Goal: Transaction & Acquisition: Register for event/course

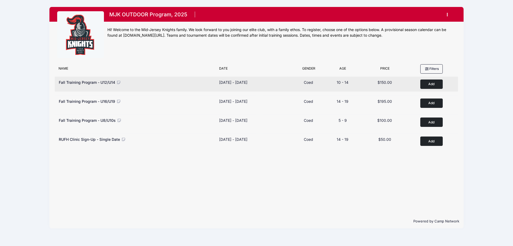
click at [429, 88] on button "Add to Cart" at bounding box center [432, 83] width 22 height 9
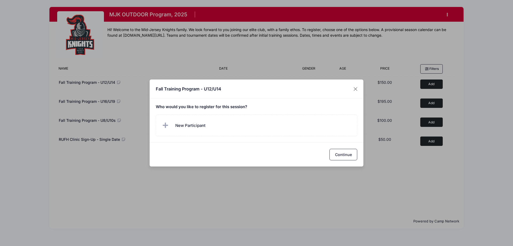
click at [202, 108] on h5 "Who would you like to register for this session?" at bounding box center [257, 107] width 202 height 5
click at [195, 124] on span "New Participant" at bounding box center [190, 125] width 30 height 6
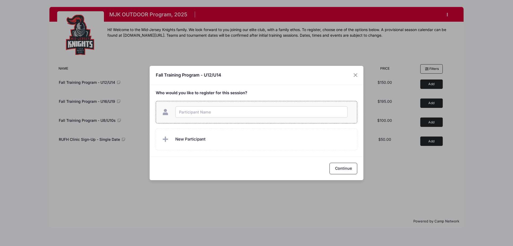
click at [197, 112] on input "text" at bounding box center [261, 111] width 172 height 11
type input "[PERSON_NAME]"
checkbox input "true"
click at [335, 166] on button "Continue" at bounding box center [344, 168] width 28 height 11
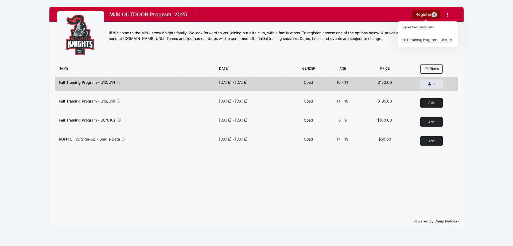
click at [423, 14] on button "Register 1" at bounding box center [426, 14] width 28 height 9
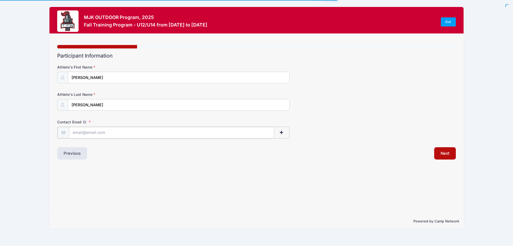
click at [92, 133] on input "Contact Email" at bounding box center [171, 132] width 205 height 11
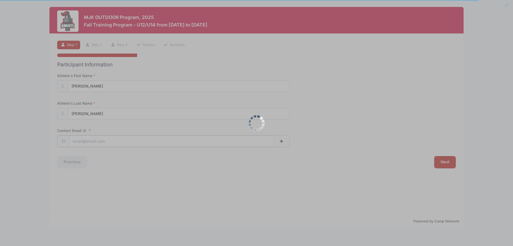
type input "[EMAIL_ADDRESS][DOMAIN_NAME]"
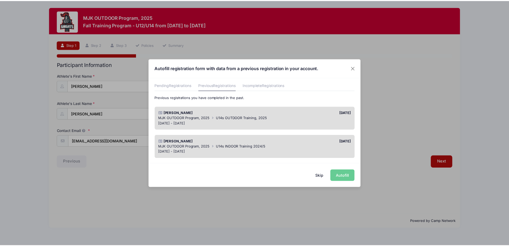
scroll to position [27, 0]
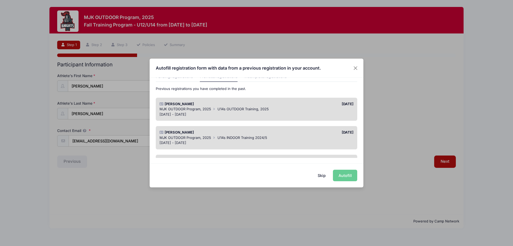
click at [211, 110] on div "MJK OUTDOOR Program, 2025 U14s OUTDOOR Training, 2025" at bounding box center [257, 108] width 194 height 5
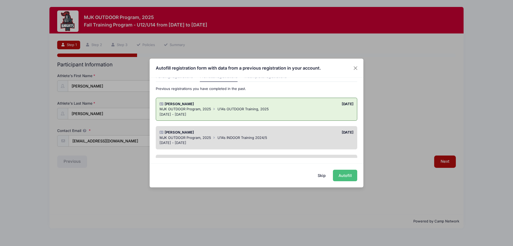
click at [345, 174] on button "Autofill" at bounding box center [345, 175] width 24 height 11
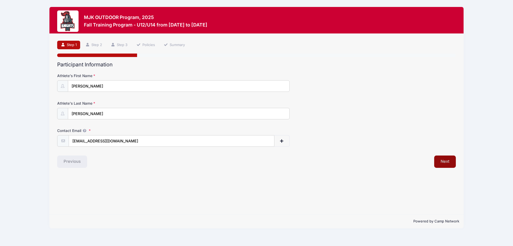
click at [445, 161] on button "Next" at bounding box center [445, 161] width 22 height 12
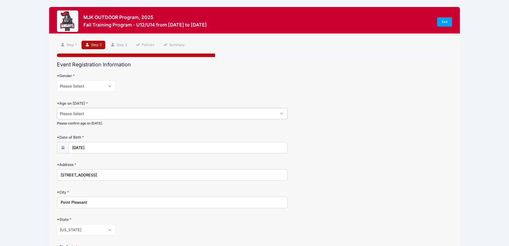
click at [114, 114] on select "Please Select 1 2 3 4 5 6 7 8 9 10 11 12 13 14 15 16 17 18" at bounding box center [172, 113] width 231 height 11
click at [395, 111] on div "Age on [DATE] Please Select 1 2 3 4 5 6 7 8 9 10 11 12 13 14 15 16 17 18 Please…" at bounding box center [254, 113] width 395 height 25
click at [88, 114] on select "Please Select 1 2 3 4 5 6 7 8 9 10 11 12 13 14 15 16 17 18" at bounding box center [172, 113] width 231 height 11
select select "13"
click at [57, 108] on select "Please Select 1 2 3 4 5 6 7 8 9 10 11 12 13 14 15 16 17 18" at bounding box center [172, 113] width 231 height 11
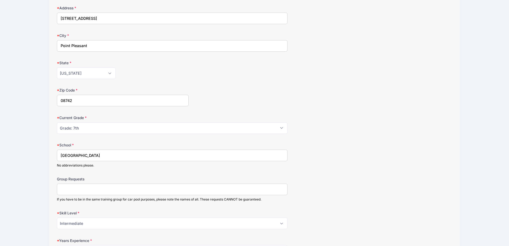
scroll to position [160, 0]
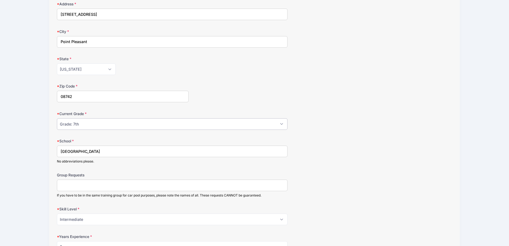
click at [94, 125] on select "Please Select Grade: K Grade: 1st Grade: 2nd Grade: 3rd Grade: 4th 5th Grade: 6…" at bounding box center [172, 123] width 231 height 11
select select "Grade: 8th"
click at [57, 118] on select "Please Select Grade: K Grade: 1st Grade: 2nd Grade: 3rd Grade: 4th 5th Grade: 6…" at bounding box center [172, 123] width 231 height 11
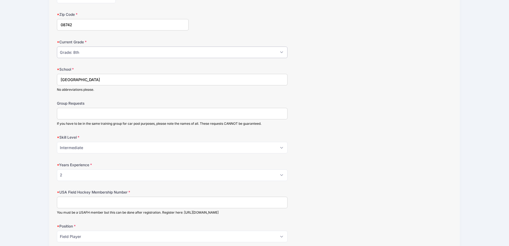
scroll to position [241, 0]
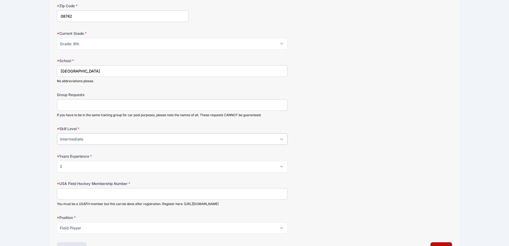
click at [94, 139] on select "Please Select Beginner Intermediate Advanced" at bounding box center [172, 138] width 231 height 11
click at [57, 133] on select "Please Select Beginner Intermediate Advanced" at bounding box center [172, 138] width 231 height 11
drag, startPoint x: 75, startPoint y: 165, endPoint x: 55, endPoint y: 166, distance: 20.3
click at [55, 166] on div "Step 2 /7 Step 1 Step 2 Step 3 Policies Summary Participant Information Athlete…" at bounding box center [254, 27] width 411 height 468
select select "3"
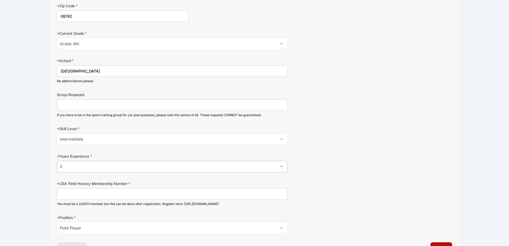
click at [57, 161] on select "Please Select 0 1 2 3 4 5 6 7 8" at bounding box center [172, 166] width 231 height 11
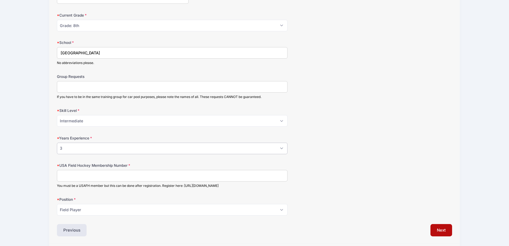
scroll to position [267, 0]
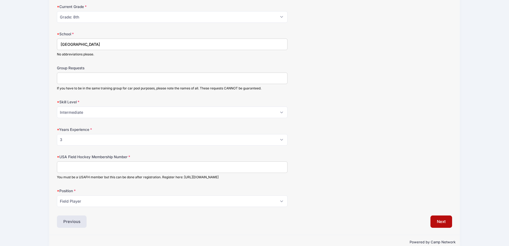
click at [71, 165] on input "USA Field Hockey Membership Number" at bounding box center [172, 166] width 231 height 11
type input "0000000"
click at [442, 220] on button "Next" at bounding box center [442, 221] width 22 height 12
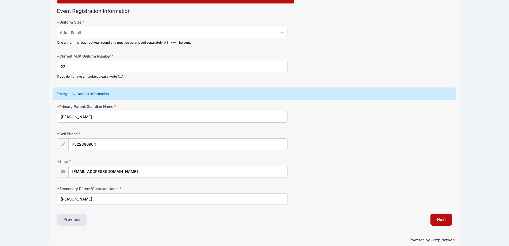
scroll to position [61, 0]
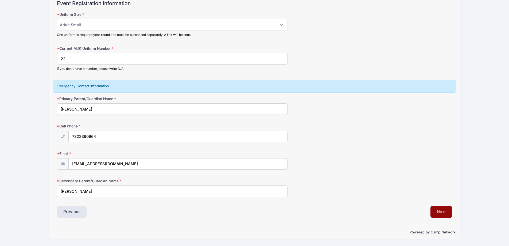
click at [444, 216] on button "Next" at bounding box center [442, 212] width 22 height 12
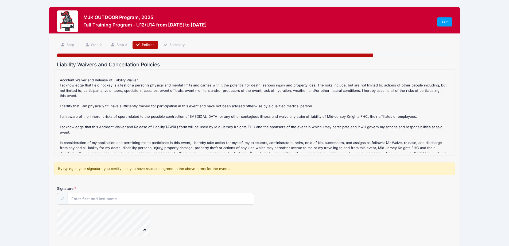
scroll to position [53, 0]
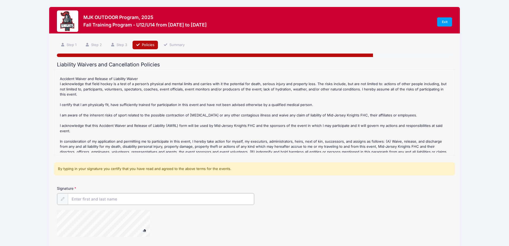
click at [92, 200] on input "Signature" at bounding box center [161, 198] width 187 height 11
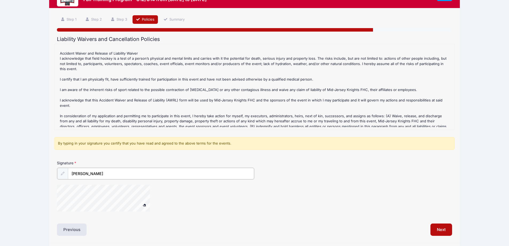
scroll to position [43, 0]
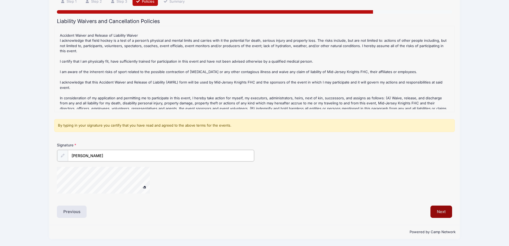
type input "[PERSON_NAME]"
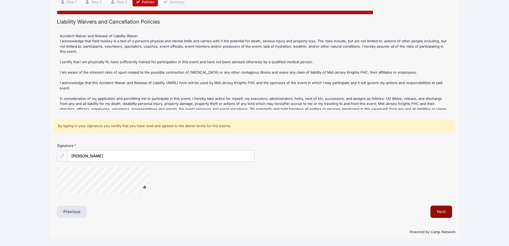
click at [437, 209] on button "Next" at bounding box center [442, 211] width 22 height 12
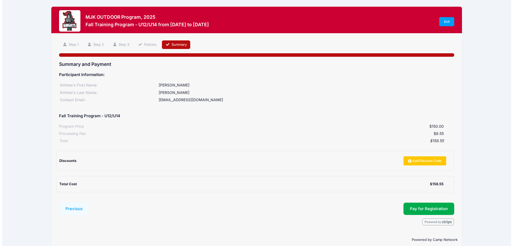
scroll to position [0, 0]
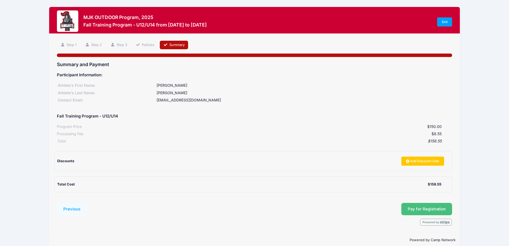
click at [423, 208] on button "Pay for Registration" at bounding box center [427, 209] width 51 height 12
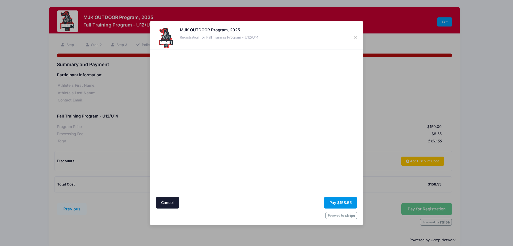
click at [344, 201] on button "Pay $158.55" at bounding box center [340, 202] width 33 height 11
